Goal: Entertainment & Leisure: Consume media (video, audio)

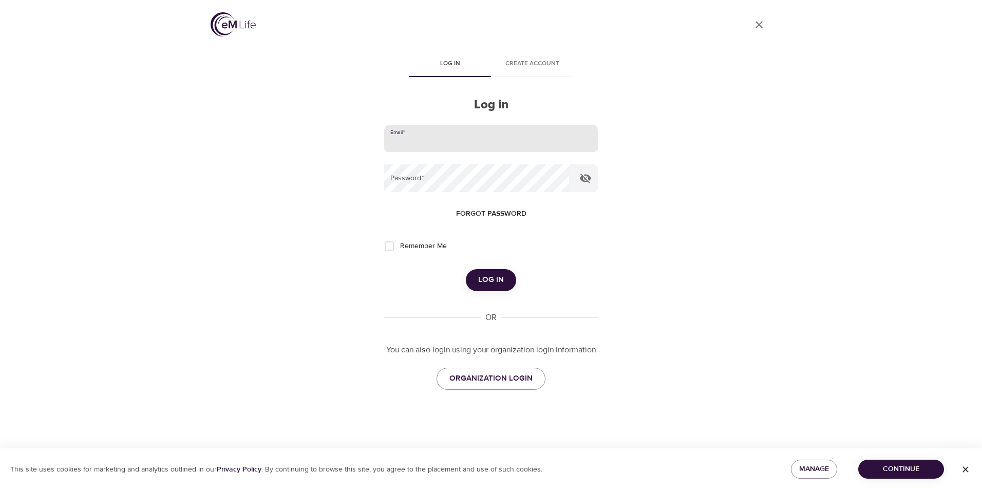
click at [455, 135] on input "email" at bounding box center [491, 139] width 214 height 28
type input "[EMAIL_ADDRESS][DOMAIN_NAME]"
click at [466, 269] on button "Log in" at bounding box center [491, 280] width 50 height 22
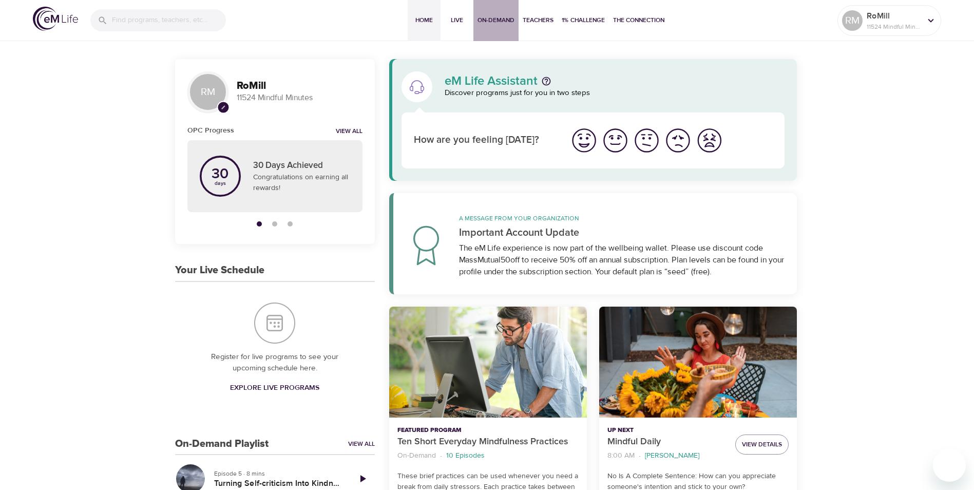
click at [498, 15] on span "On-Demand" at bounding box center [496, 20] width 37 height 11
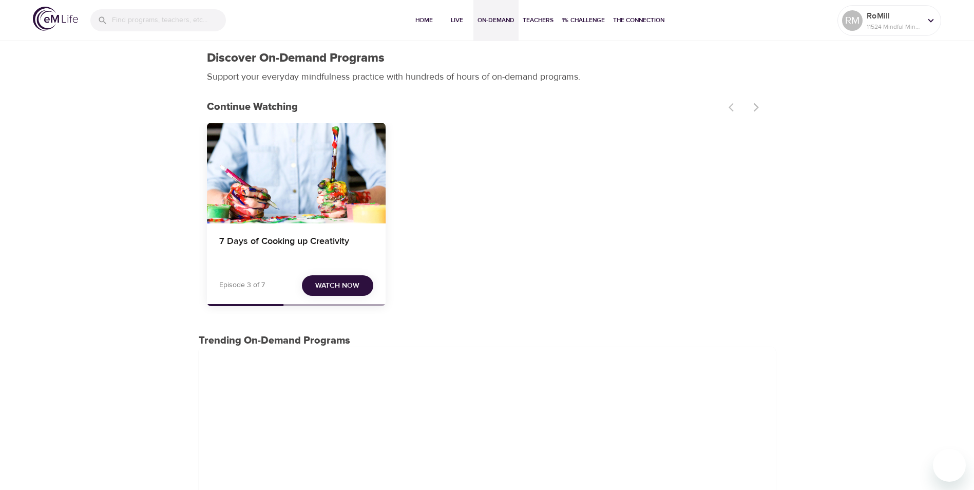
click at [339, 281] on span "Watch Now" at bounding box center [337, 285] width 44 height 13
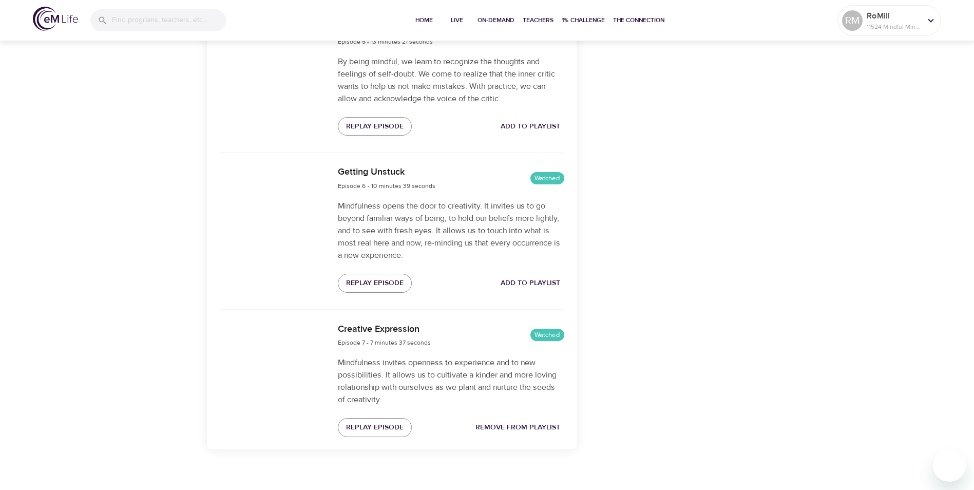
scroll to position [986, 0]
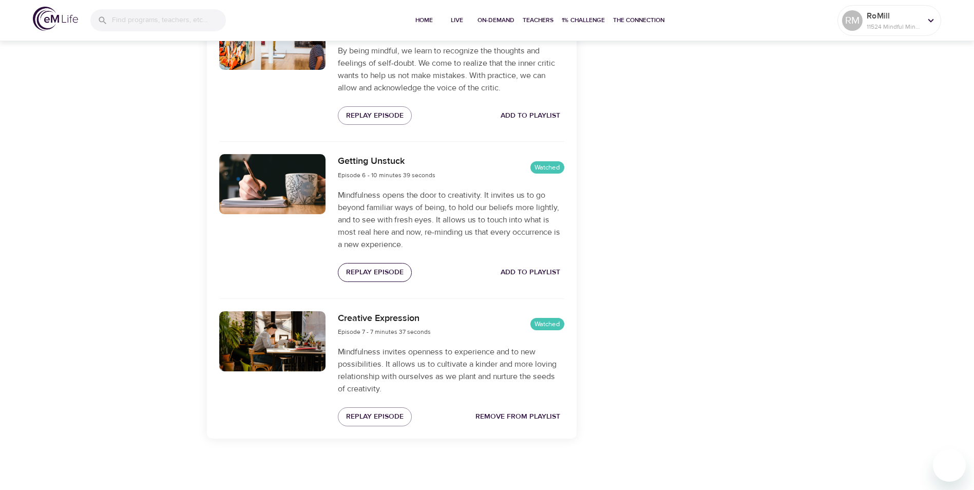
click at [386, 273] on span "Replay Episode" at bounding box center [375, 272] width 58 height 13
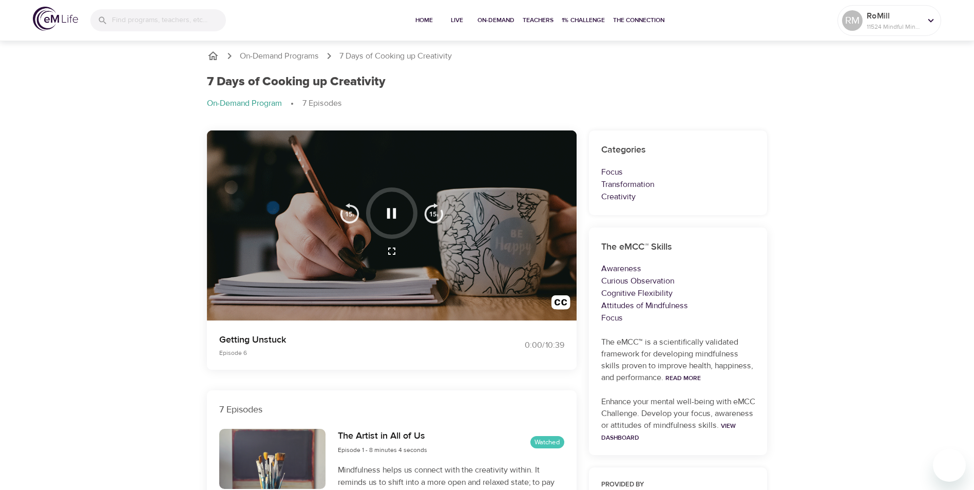
scroll to position [0, 0]
